Goal: Transaction & Acquisition: Purchase product/service

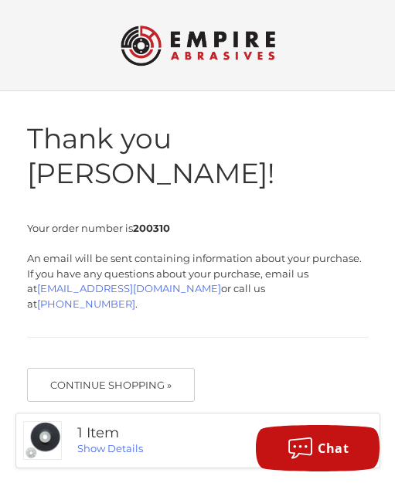
drag, startPoint x: 463, startPoint y: 166, endPoint x: 484, endPoint y: 482, distance: 317.1
click at [0, 0] on body "Checkout Thank you [PERSON_NAME]! Your order number is 200310 An email will be …" at bounding box center [197, 246] width 395 height 493
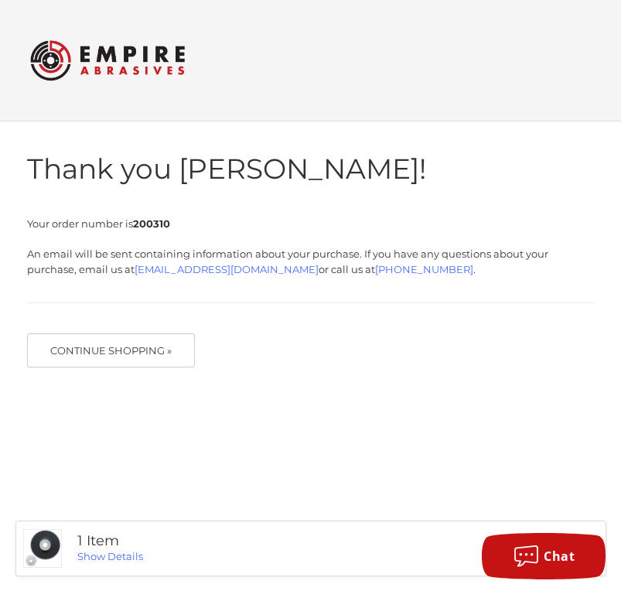
drag, startPoint x: 570, startPoint y: 200, endPoint x: 528, endPoint y: 578, distance: 379.8
click at [0, 0] on body "Checkout Thank you [PERSON_NAME]! Your order number is 200310 An email will be …" at bounding box center [310, 229] width 621 height 458
